Goal: Information Seeking & Learning: Learn about a topic

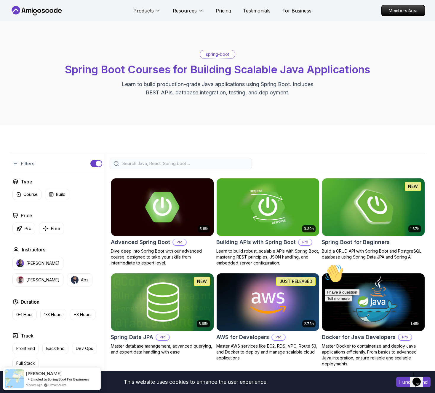
click at [359, 210] on img at bounding box center [374, 207] width 108 height 60
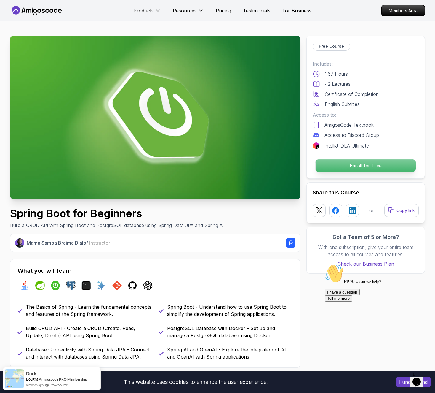
click at [384, 168] on p "Enroll for Free" at bounding box center [366, 165] width 100 height 12
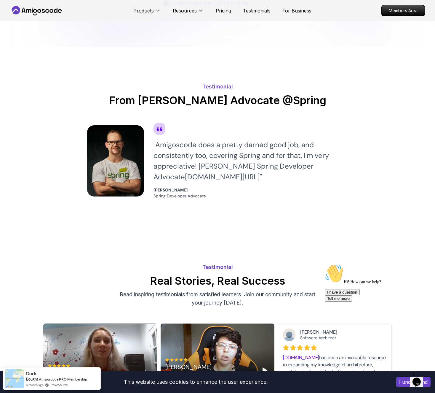
scroll to position [1398, 0]
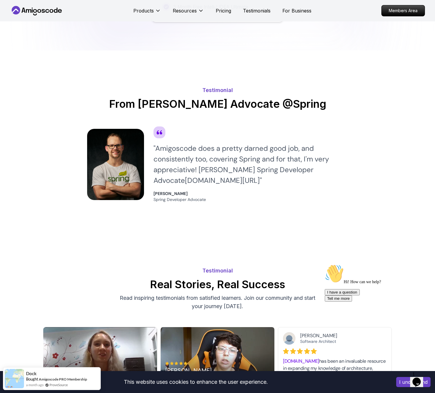
click at [57, 13] on icon at bounding box center [36, 10] width 53 height 9
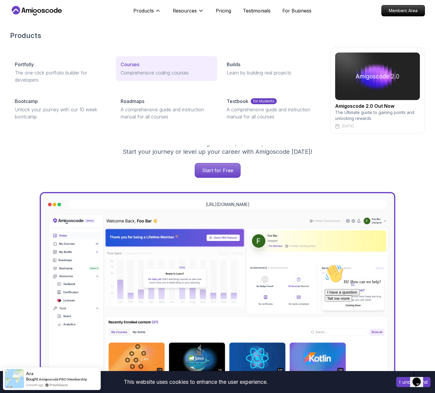
click at [142, 62] on div "Courses" at bounding box center [167, 64] width 92 height 7
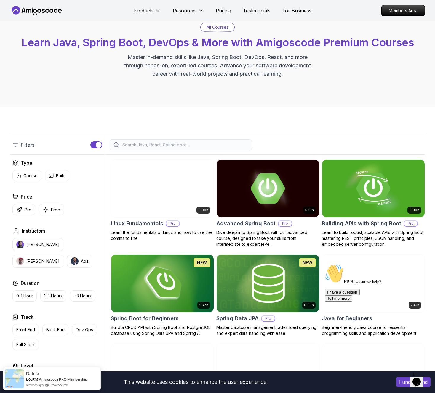
scroll to position [101, 0]
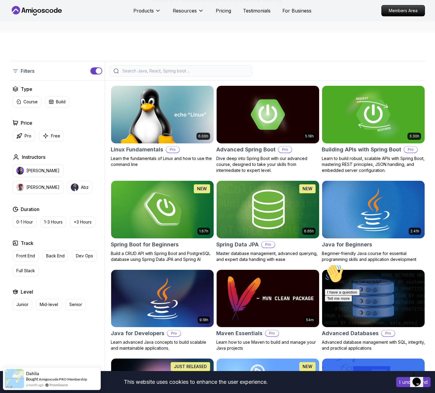
click at [410, 214] on img at bounding box center [374, 209] width 108 height 60
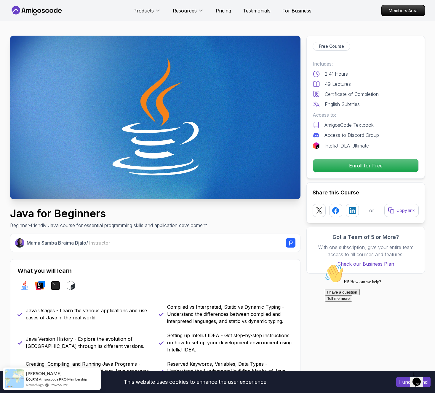
click at [44, 15] on nav "Products Resources Pricing Testimonials For Business Members Area" at bounding box center [217, 10] width 415 height 21
click at [44, 12] on icon at bounding box center [43, 11] width 3 height 4
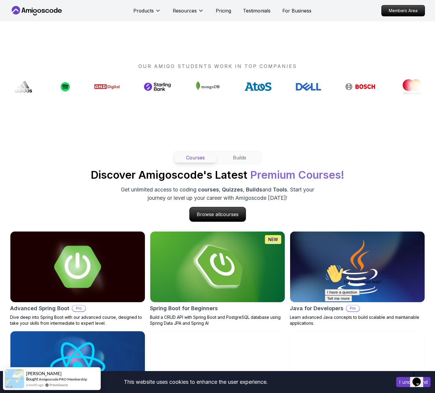
scroll to position [494, 0]
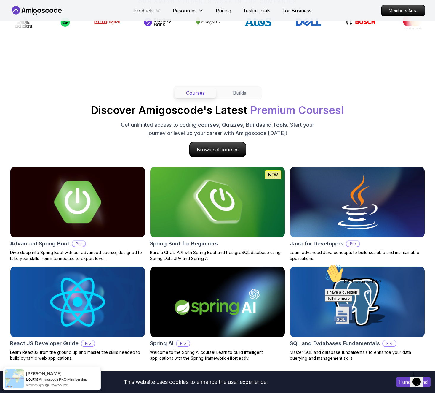
click at [93, 194] on img at bounding box center [77, 202] width 141 height 74
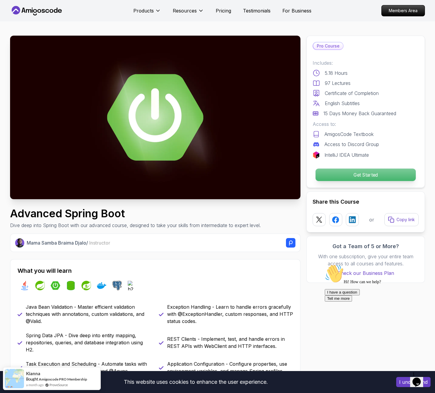
click at [377, 170] on p "Get Started" at bounding box center [366, 174] width 100 height 12
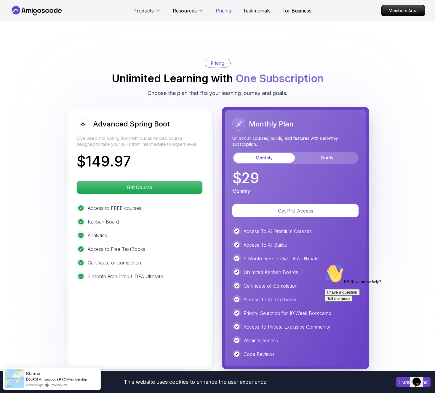
scroll to position [1252, 0]
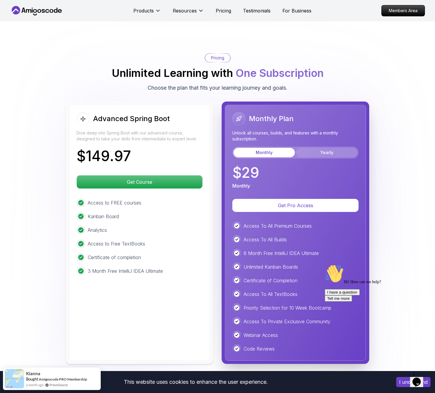
click at [329, 148] on button "Yearly" at bounding box center [326, 152] width 61 height 9
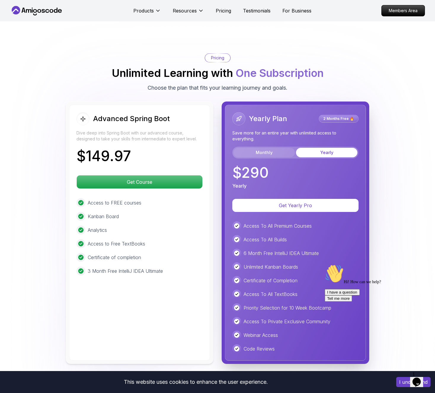
click at [278, 148] on button "Monthly" at bounding box center [264, 152] width 61 height 9
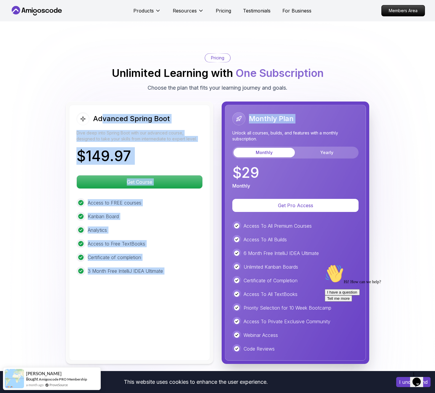
drag, startPoint x: 102, startPoint y: 103, endPoint x: 234, endPoint y: 112, distance: 132.3
click at [234, 112] on div "Advanced Spring Boot Dive deep into Spring Boot with our advanced course, desig…" at bounding box center [218, 232] width 304 height 262
click at [179, 130] on p "Dive deep into Spring Boot with our advanced course, designed to take your skil…" at bounding box center [140, 136] width 126 height 12
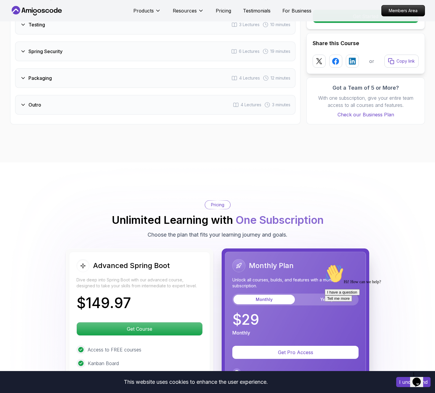
scroll to position [979, 0]
